Goal: Information Seeking & Learning: Learn about a topic

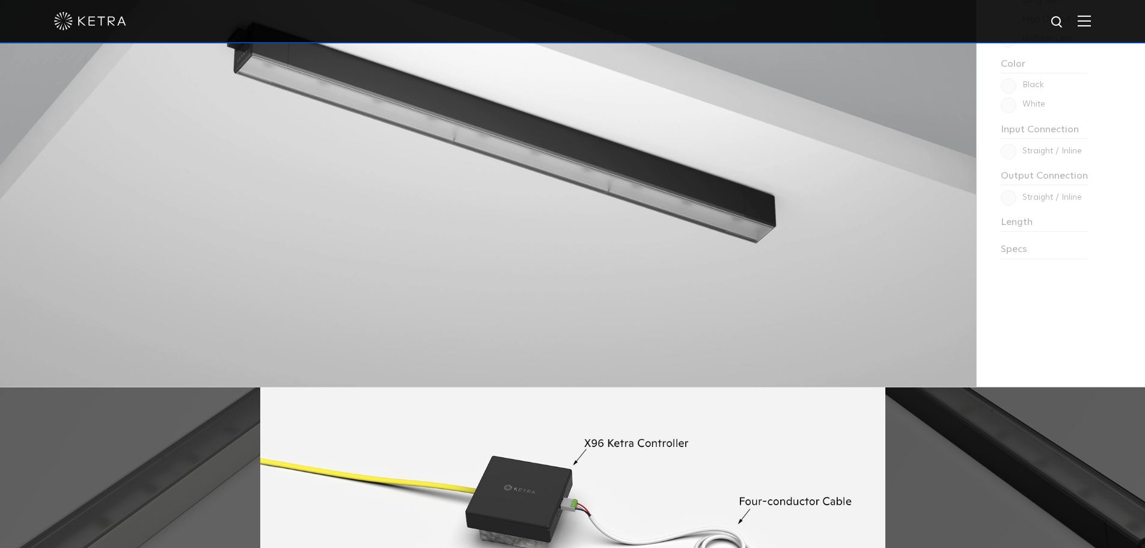
scroll to position [1022, 0]
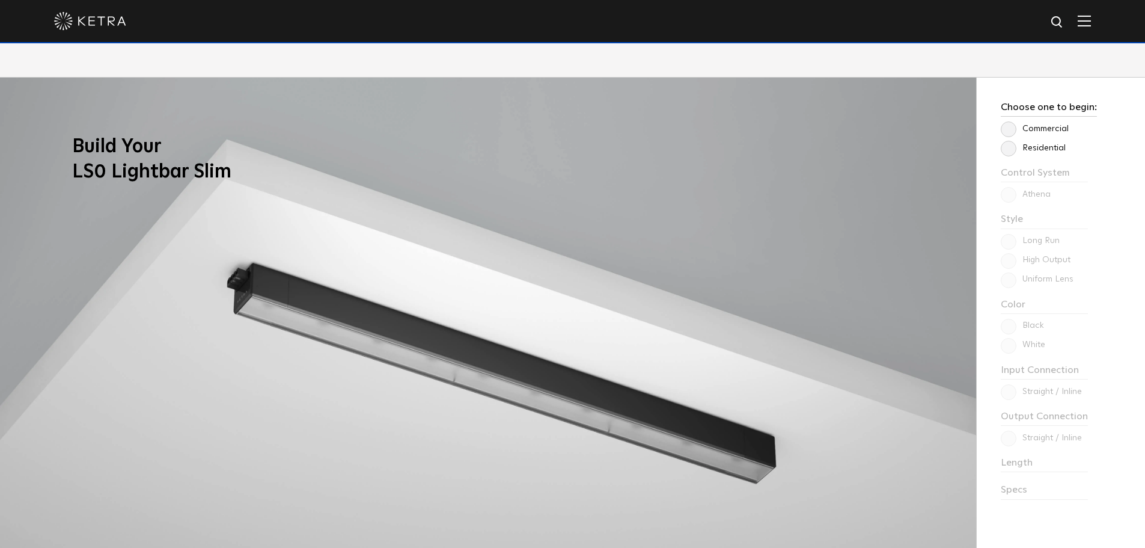
click at [1007, 146] on label "Residential" at bounding box center [1033, 148] width 65 height 10
click at [0, 0] on input "Residential" at bounding box center [0, 0] width 0 height 0
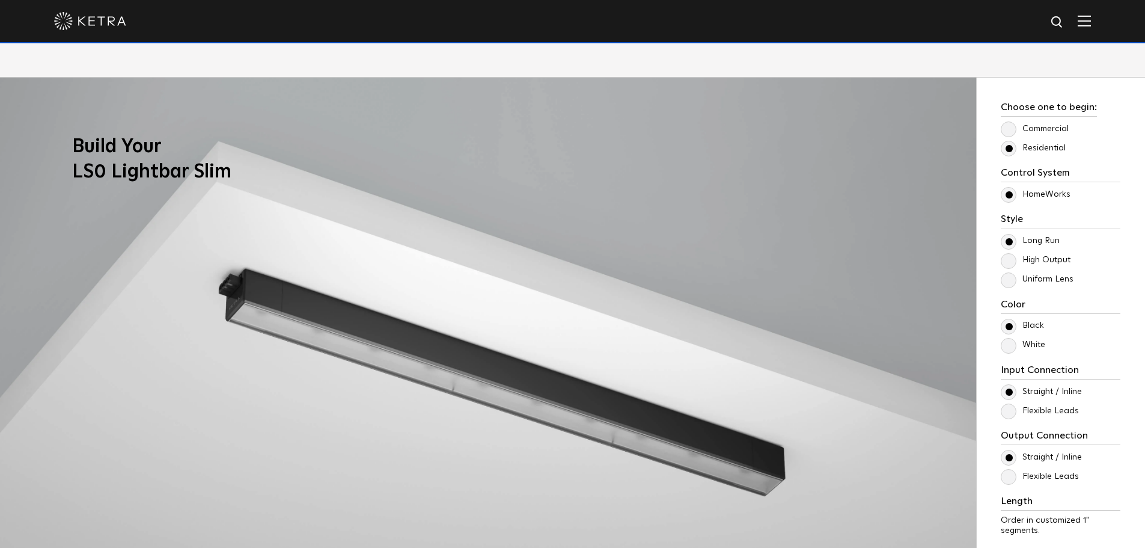
scroll to position [1082, 0]
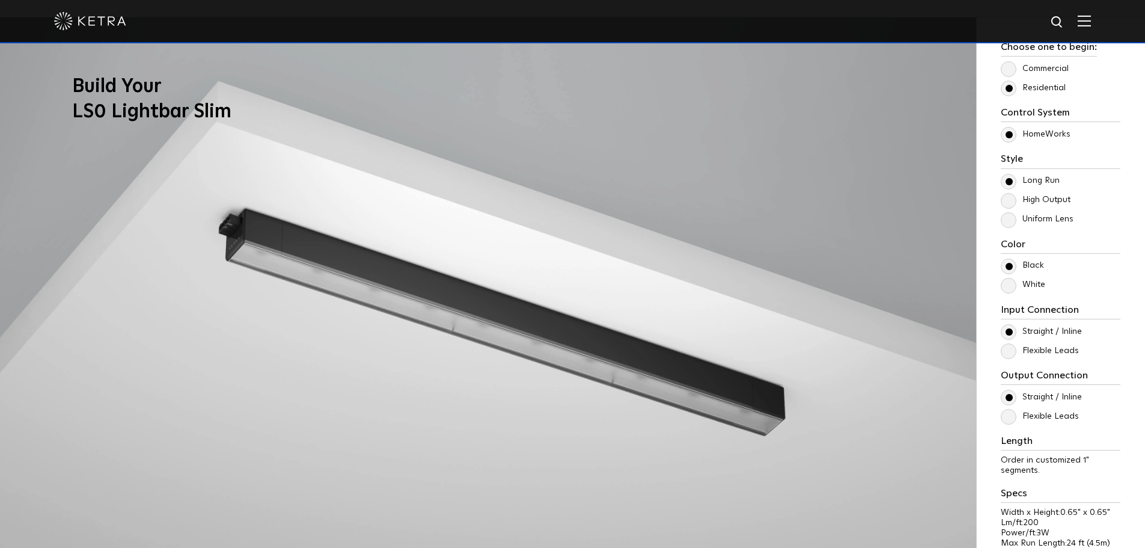
click at [1011, 200] on label "High Output" at bounding box center [1036, 200] width 70 height 10
click at [0, 0] on input "High Output" at bounding box center [0, 0] width 0 height 0
click at [1010, 179] on label "Long Run" at bounding box center [1030, 181] width 59 height 10
click at [0, 0] on input "Long Run" at bounding box center [0, 0] width 0 height 0
click at [1009, 220] on label "Uniform Lens" at bounding box center [1037, 219] width 73 height 10
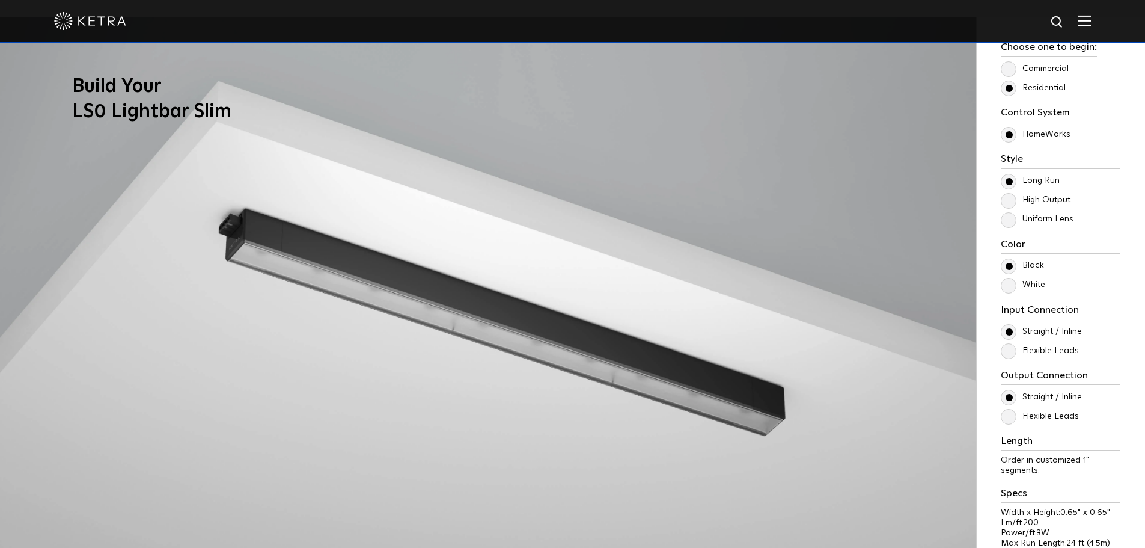
click at [0, 0] on input "Uniform Lens" at bounding box center [0, 0] width 0 height 0
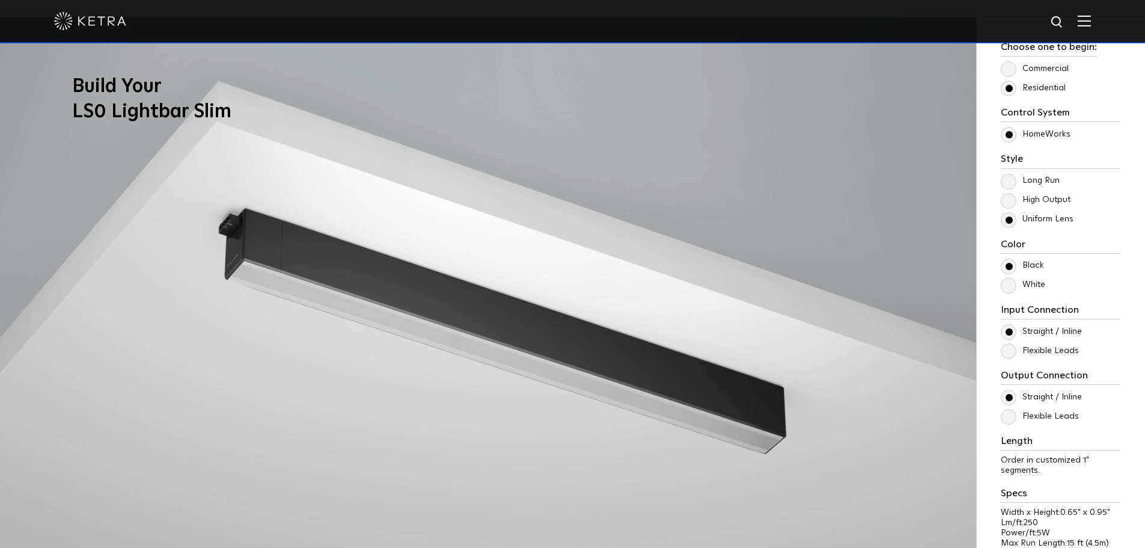
click at [1009, 199] on label "High Output" at bounding box center [1036, 200] width 70 height 10
click at [0, 0] on input "High Output" at bounding box center [0, 0] width 0 height 0
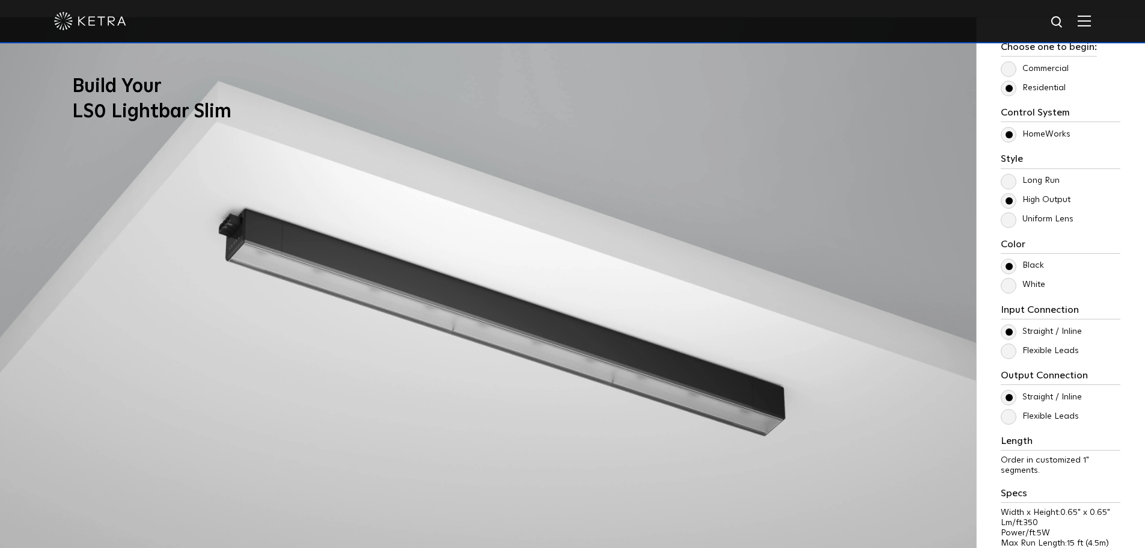
click at [1009, 178] on label "Long Run" at bounding box center [1030, 181] width 59 height 10
click at [0, 0] on input "Long Run" at bounding box center [0, 0] width 0 height 0
click at [1009, 289] on label "White" at bounding box center [1023, 285] width 44 height 10
click at [0, 0] on input "White" at bounding box center [0, 0] width 0 height 0
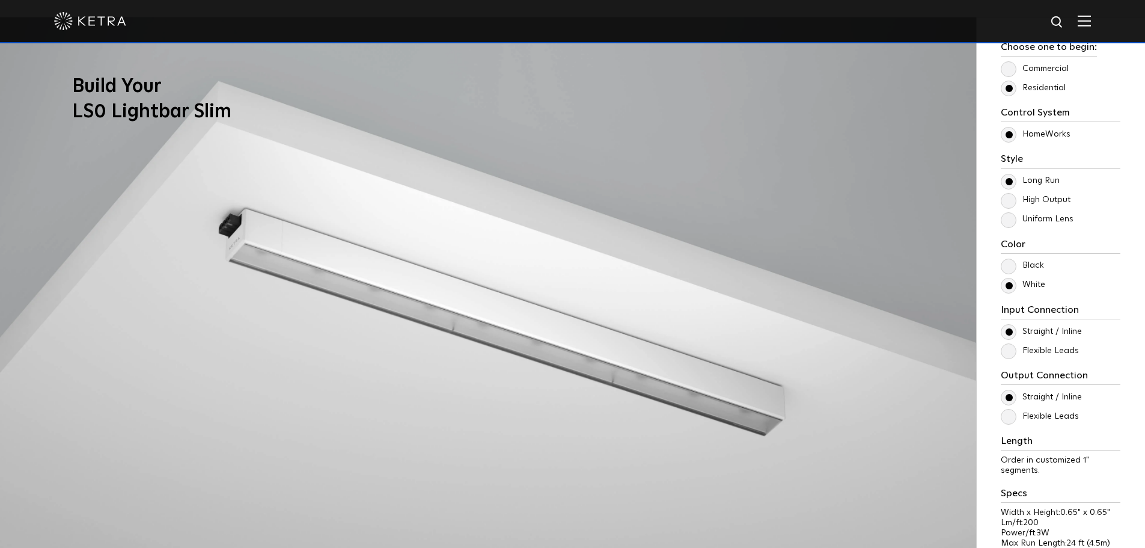
click at [1008, 263] on label "Black" at bounding box center [1022, 265] width 43 height 10
click at [0, 0] on input "Black" at bounding box center [0, 0] width 0 height 0
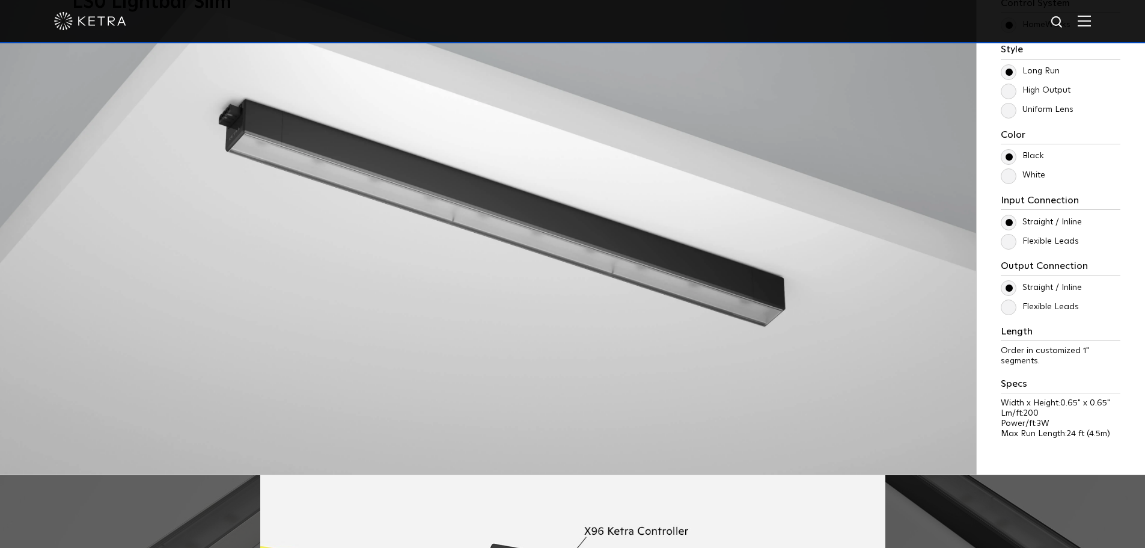
scroll to position [1202, 0]
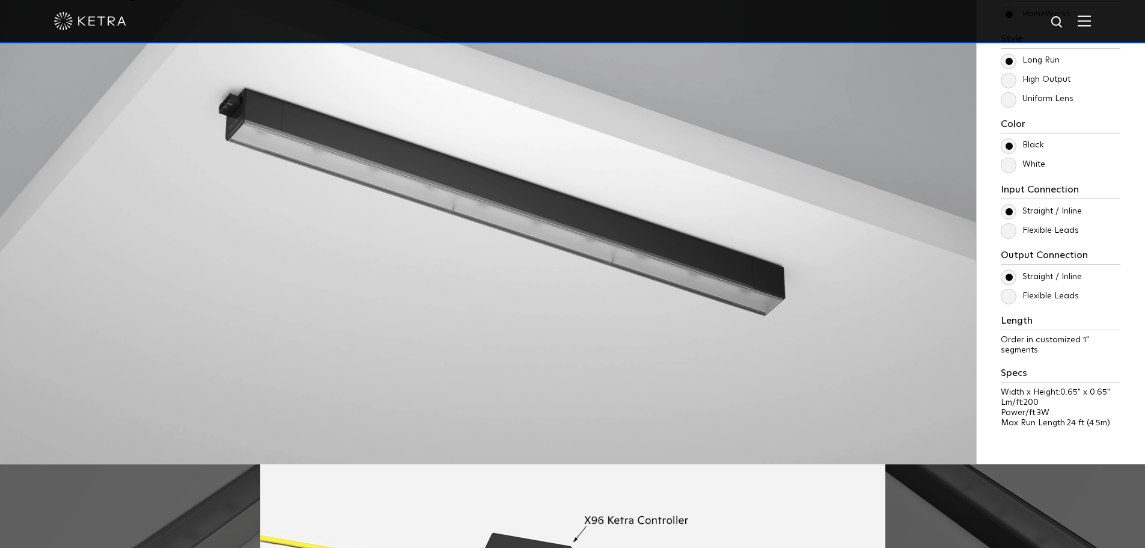
click at [1012, 233] on label "Flexible Leads" at bounding box center [1040, 230] width 78 height 10
click at [0, 0] on input "Flexible Leads" at bounding box center [0, 0] width 0 height 0
click at [1008, 214] on label "Straight / Inline" at bounding box center [1041, 211] width 81 height 10
click at [0, 0] on input "Straight / Inline" at bounding box center [0, 0] width 0 height 0
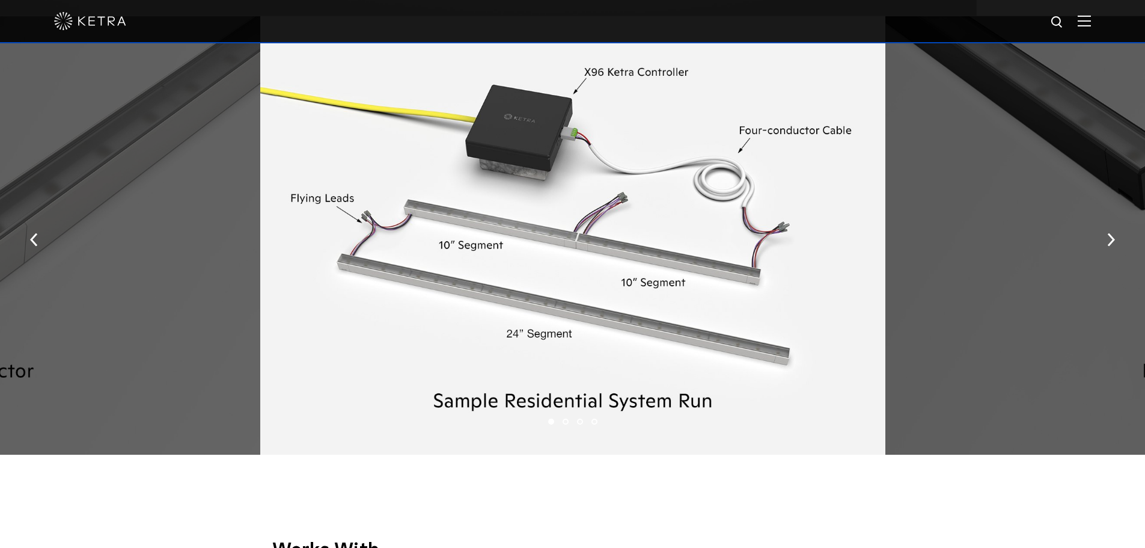
scroll to position [1623, 0]
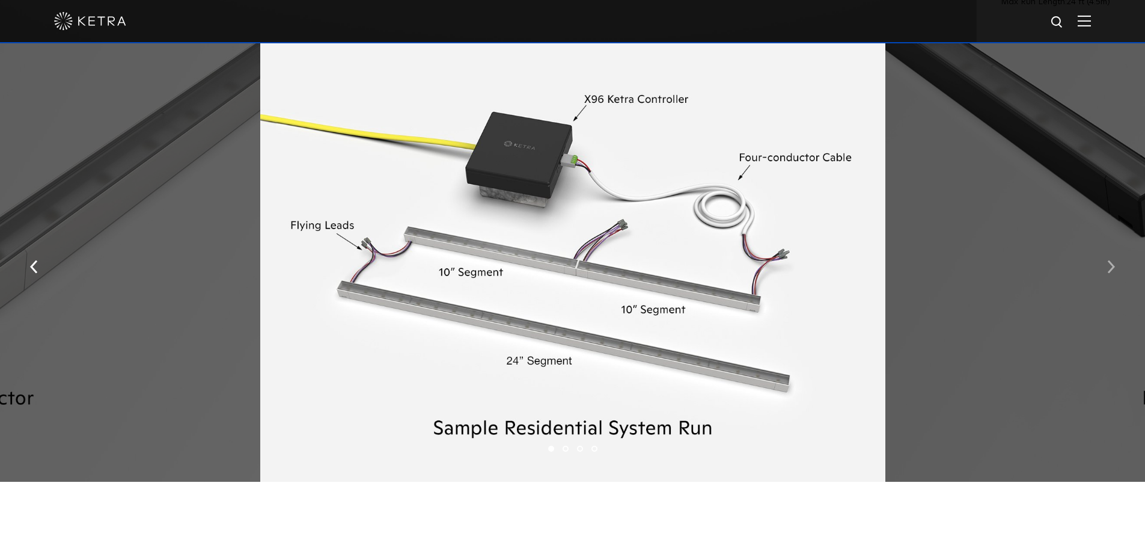
click at [1106, 269] on button "button" at bounding box center [1111, 265] width 26 height 41
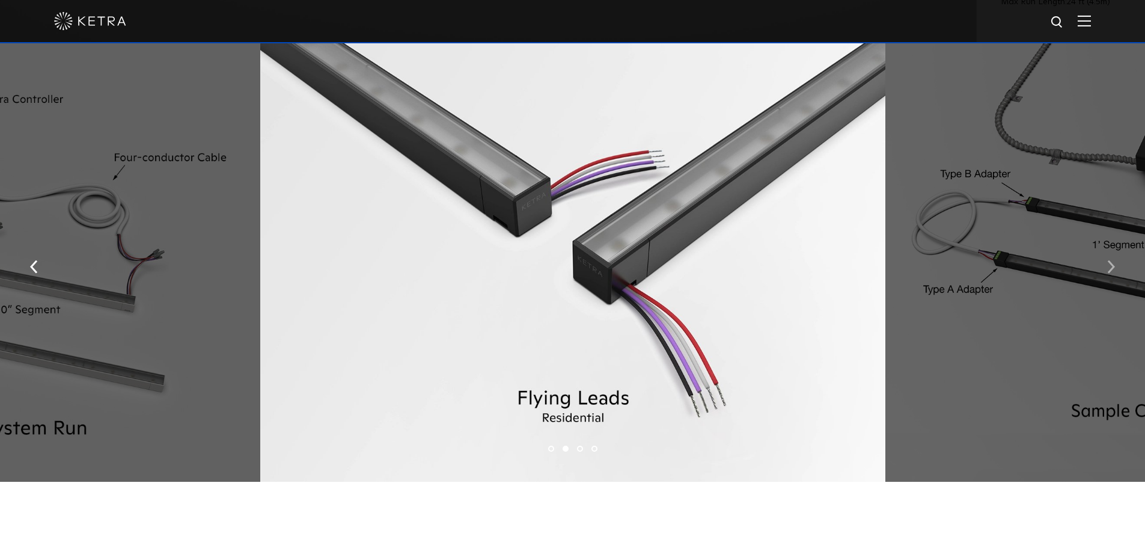
click at [1110, 268] on img "button" at bounding box center [1111, 266] width 8 height 13
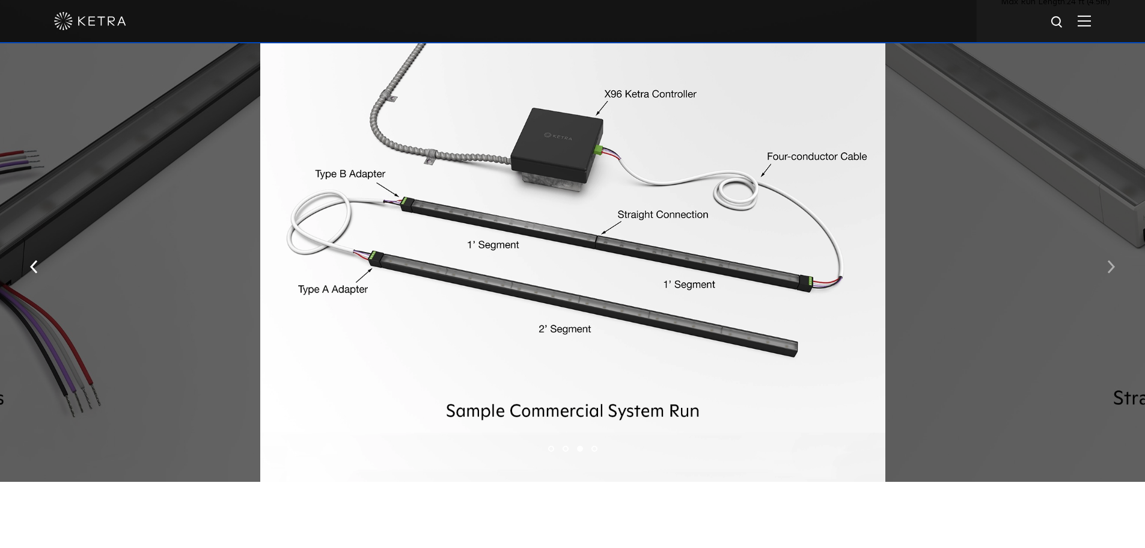
click at [1110, 268] on img "button" at bounding box center [1111, 266] width 8 height 13
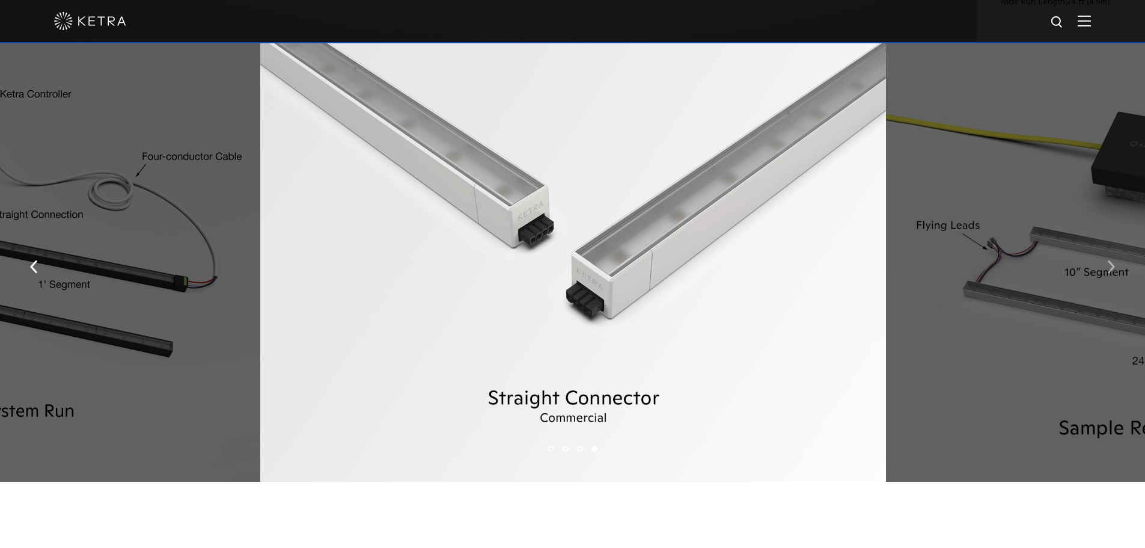
scroll to position [1563, 0]
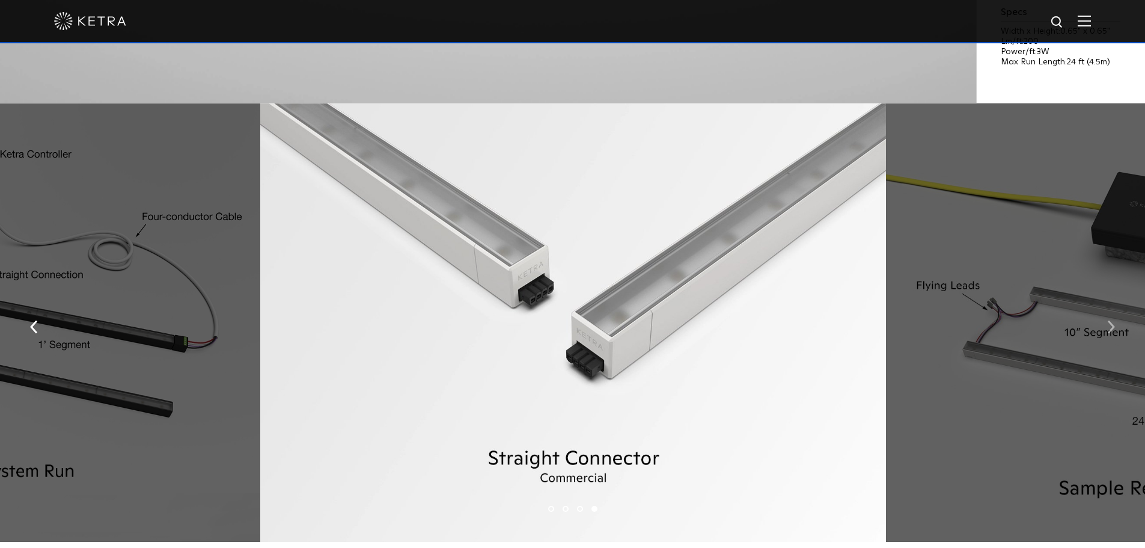
click at [1111, 325] on img "button" at bounding box center [1111, 326] width 8 height 13
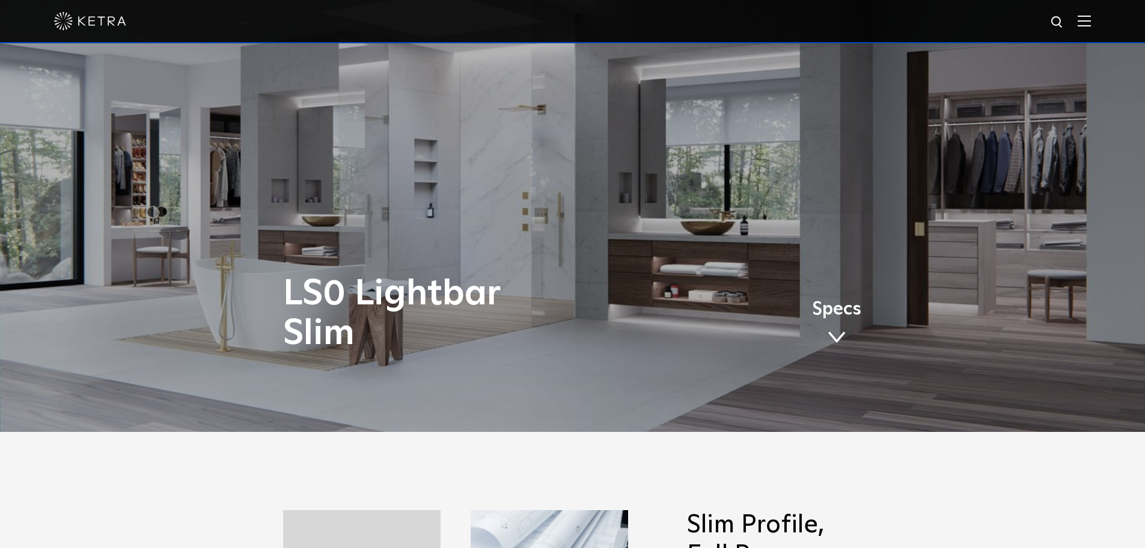
scroll to position [0, 0]
